Goal: Task Accomplishment & Management: Use online tool/utility

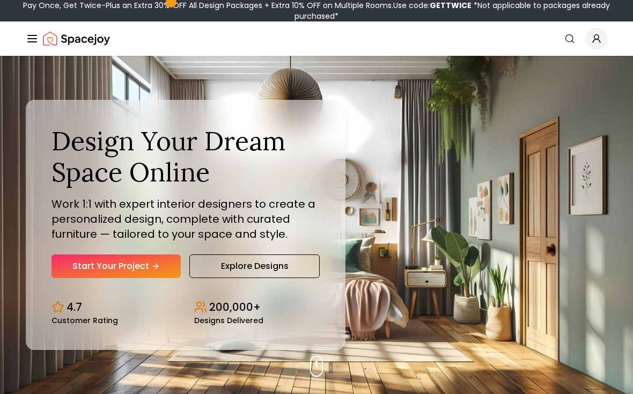
click at [153, 269] on icon "Hero section" at bounding box center [155, 266] width 9 height 9
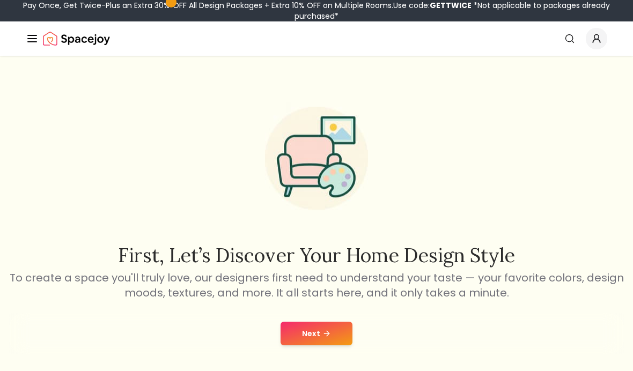
click at [328, 336] on icon at bounding box center [326, 333] width 9 height 9
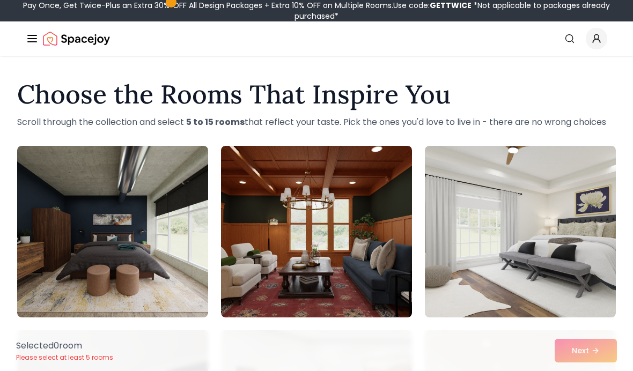
click at [598, 361] on div "Selected 0 room Please select at least 5 rooms Next" at bounding box center [317, 350] width 618 height 41
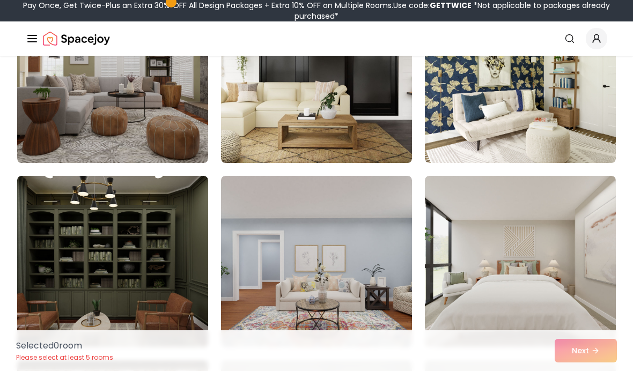
scroll to position [2001, 0]
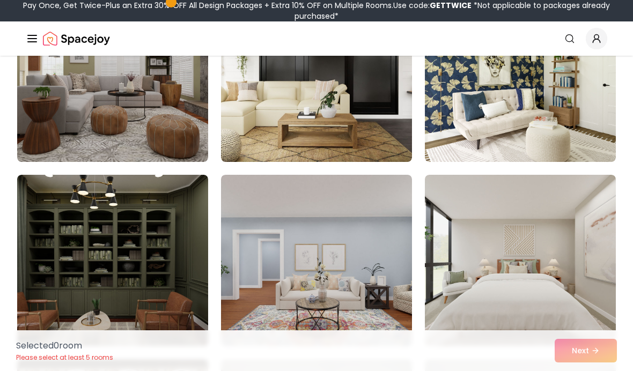
click at [27, 41] on icon "Global" at bounding box center [32, 38] width 13 height 13
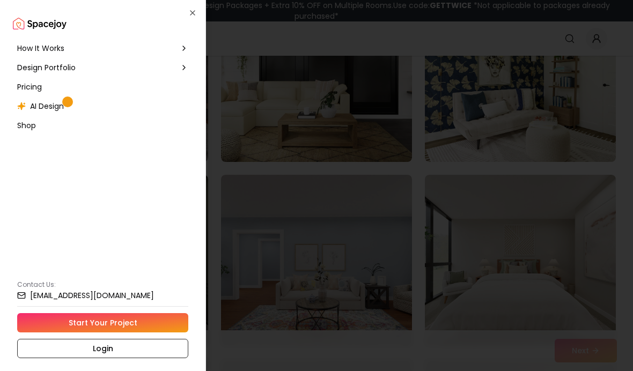
click at [196, 16] on icon "button" at bounding box center [192, 13] width 9 height 9
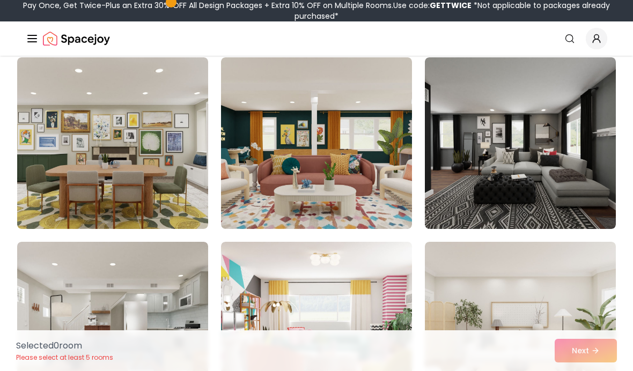
scroll to position [1011, 0]
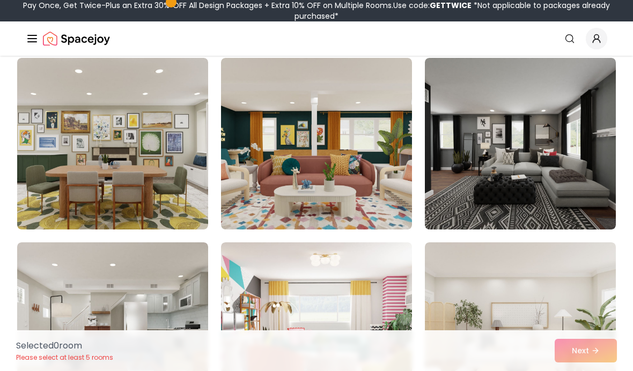
click at [153, 182] on img at bounding box center [112, 144] width 191 height 172
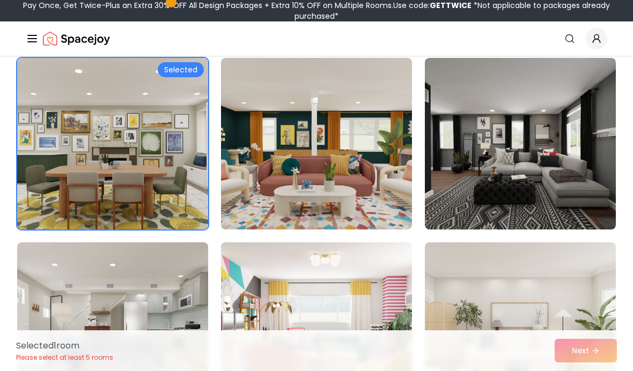
click at [180, 72] on div "Selected" at bounding box center [181, 69] width 46 height 15
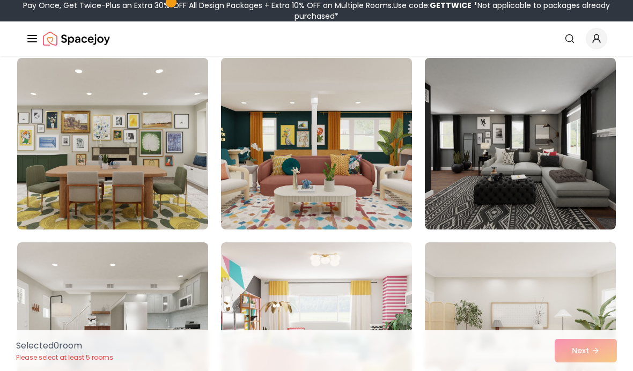
click at [153, 173] on img at bounding box center [112, 144] width 191 height 172
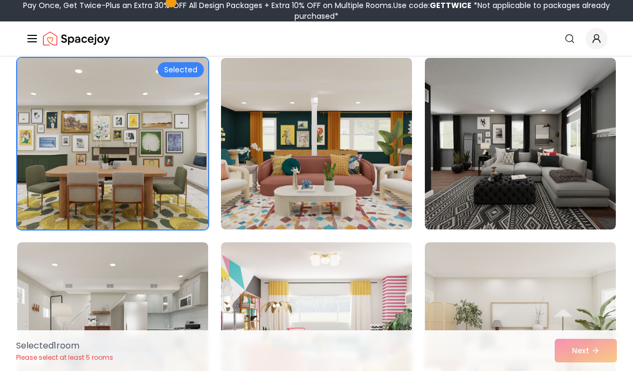
click at [84, 359] on p "Please select at least 5 rooms" at bounding box center [64, 358] width 97 height 9
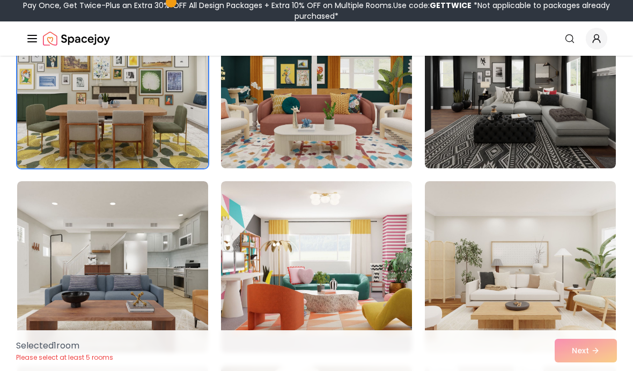
scroll to position [1072, 0]
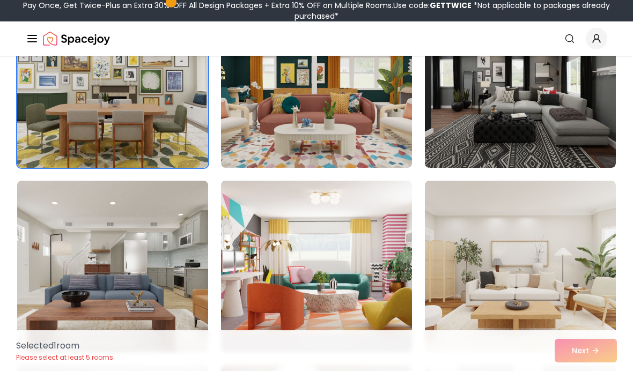
click at [524, 290] on img at bounding box center [520, 267] width 191 height 172
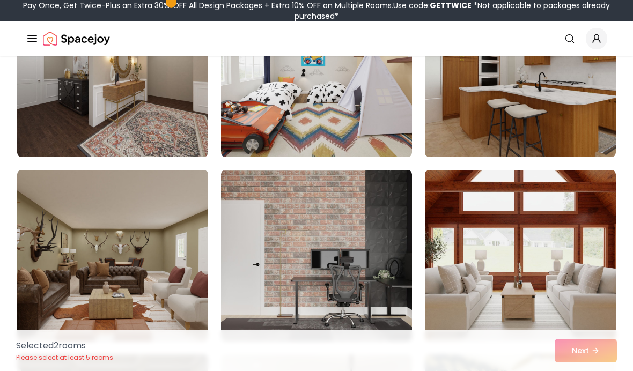
scroll to position [1639, 0]
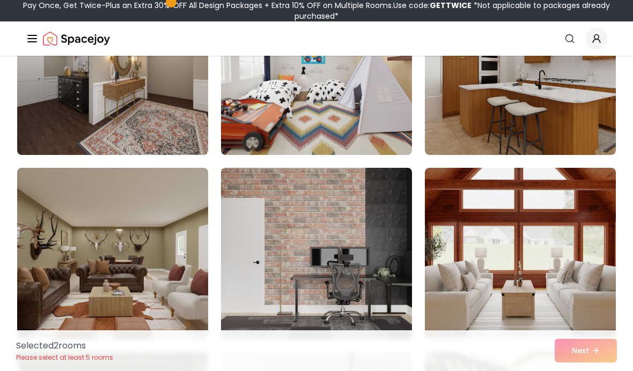
click at [477, 315] on img at bounding box center [520, 254] width 191 height 172
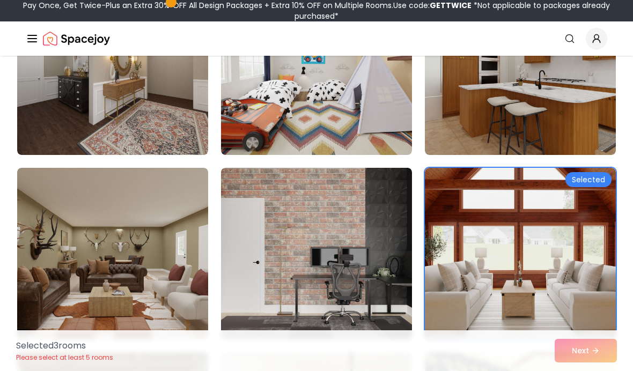
click at [158, 314] on img at bounding box center [112, 254] width 191 height 172
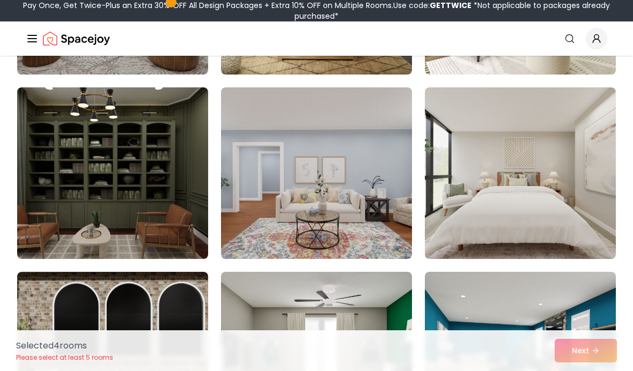
scroll to position [2089, 0]
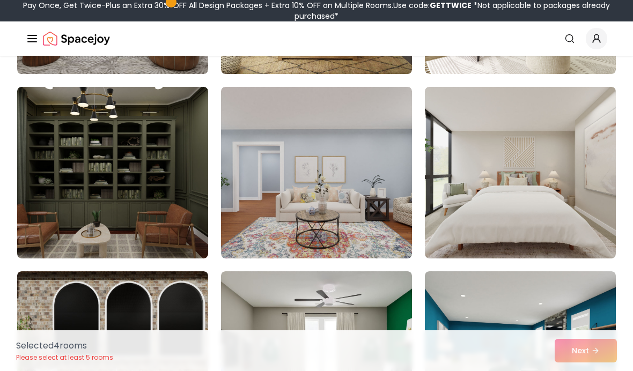
click at [137, 229] on img at bounding box center [112, 173] width 191 height 172
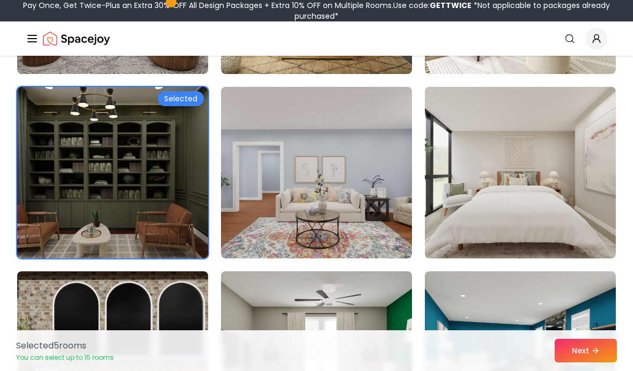
click at [574, 363] on button "Next" at bounding box center [586, 351] width 62 height 24
